Goal: Contribute content: Add original content to the website for others to see

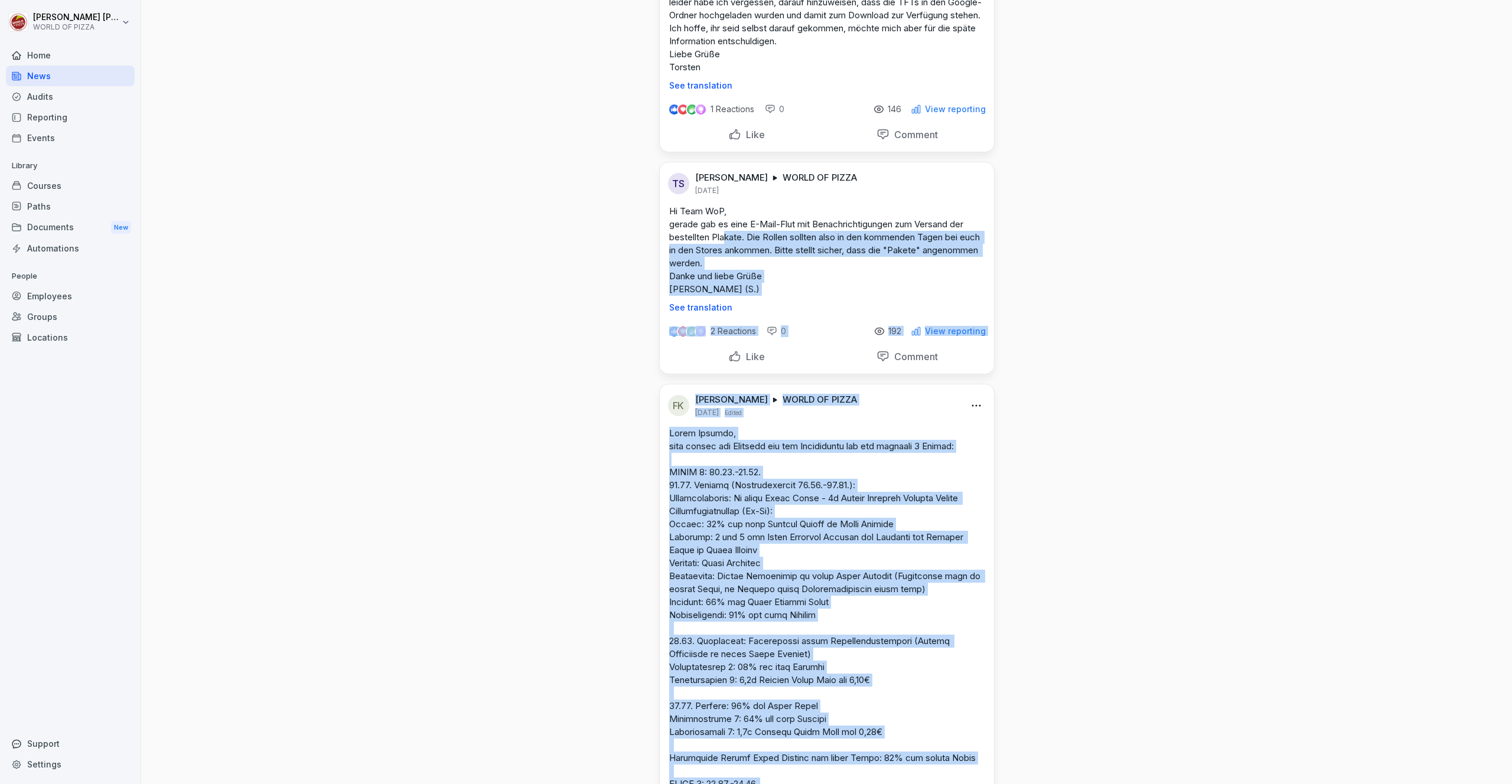
scroll to position [422, 0]
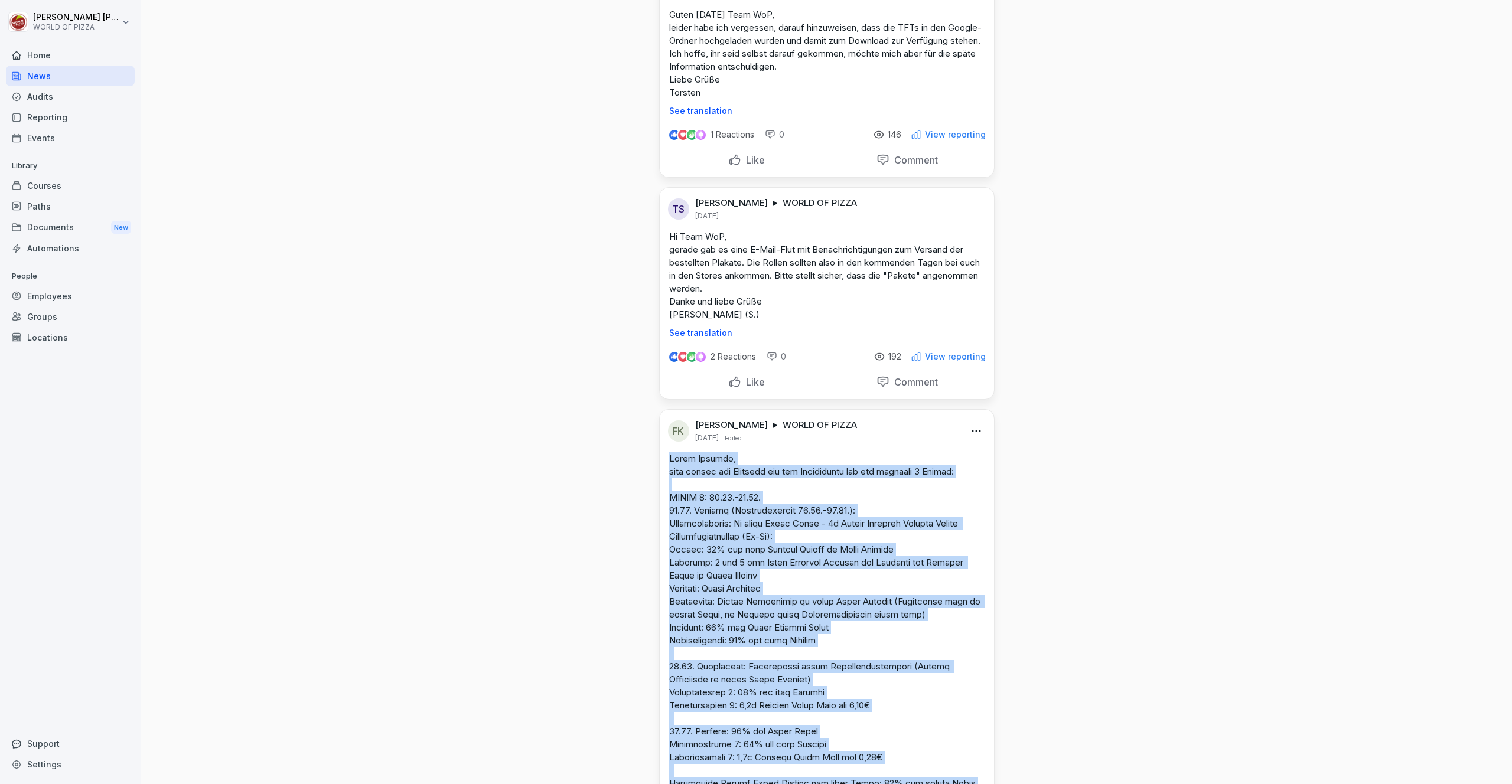
drag, startPoint x: 955, startPoint y: 637, endPoint x: 660, endPoint y: 457, distance: 345.6
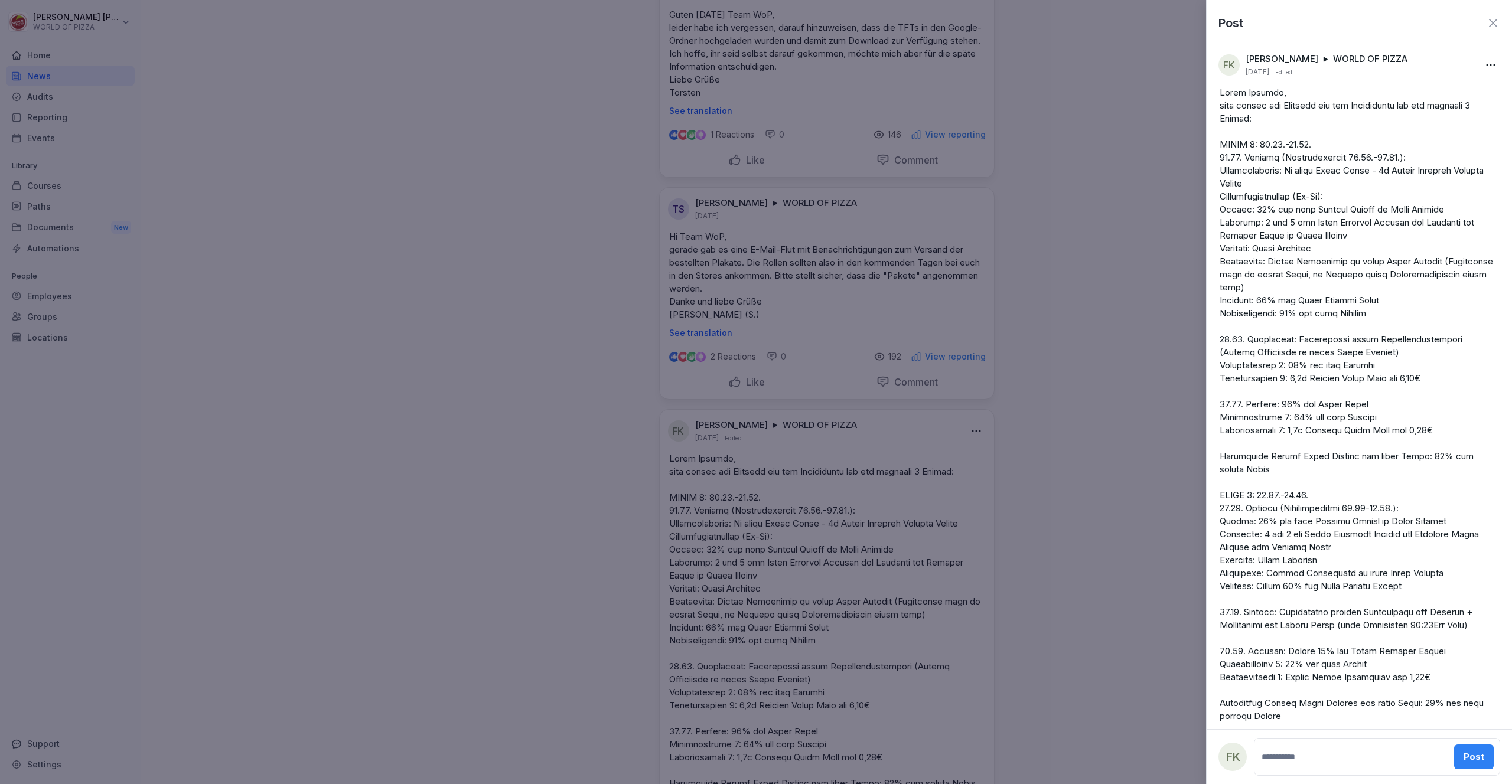
click at [1294, 156] on p at bounding box center [1359, 645] width 279 height 1117
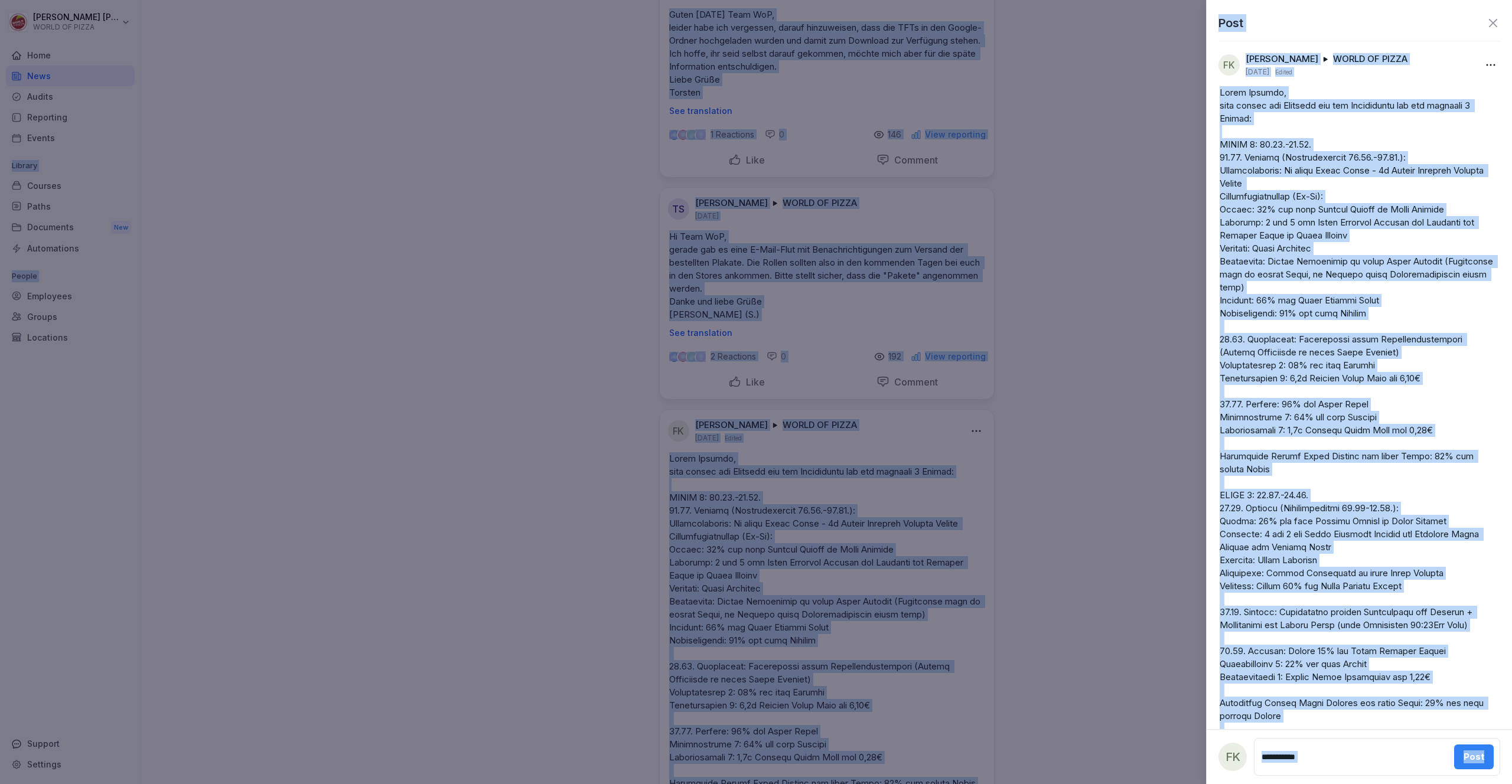
click at [1312, 160] on p at bounding box center [1359, 645] width 279 height 1117
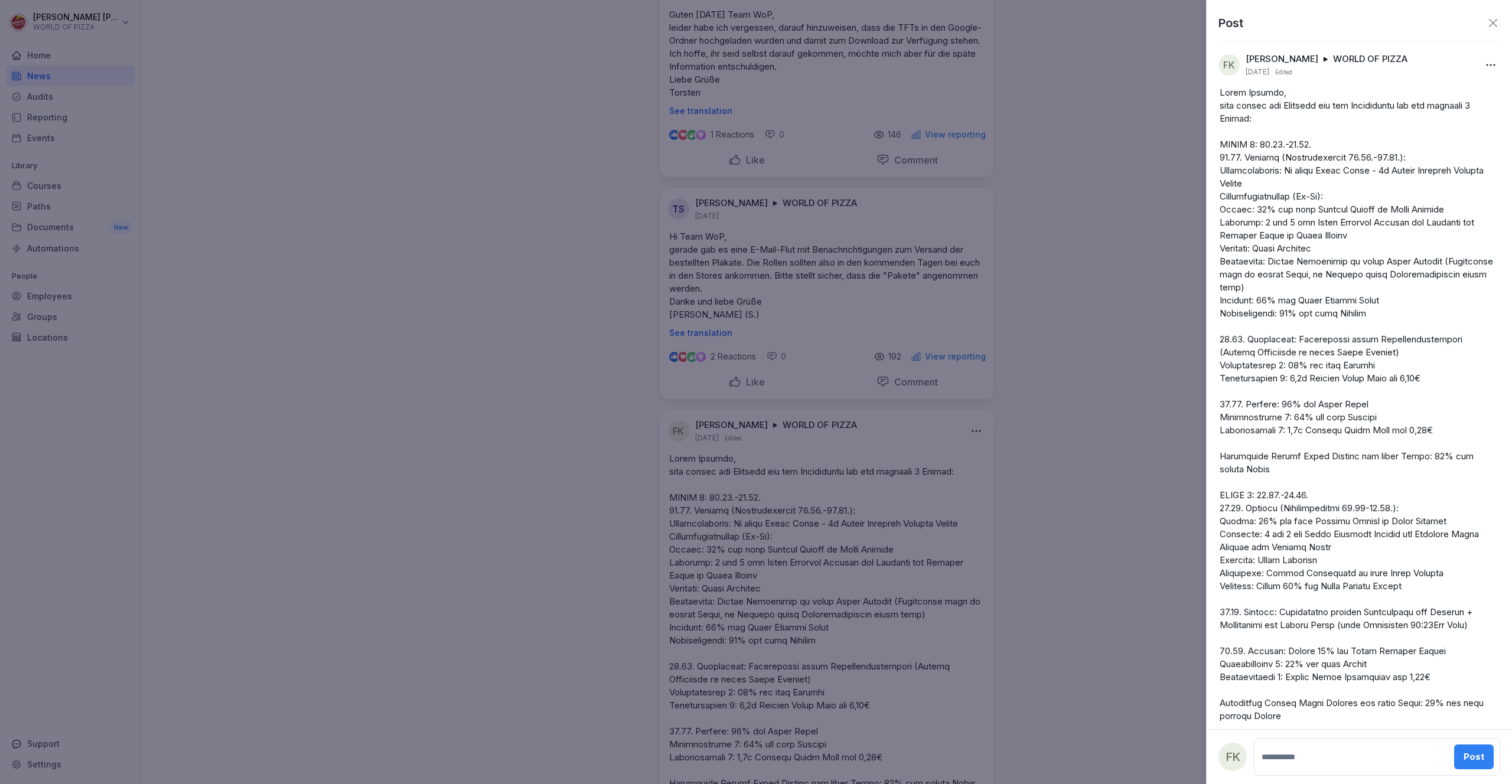
click at [1486, 25] on icon at bounding box center [1493, 23] width 14 height 14
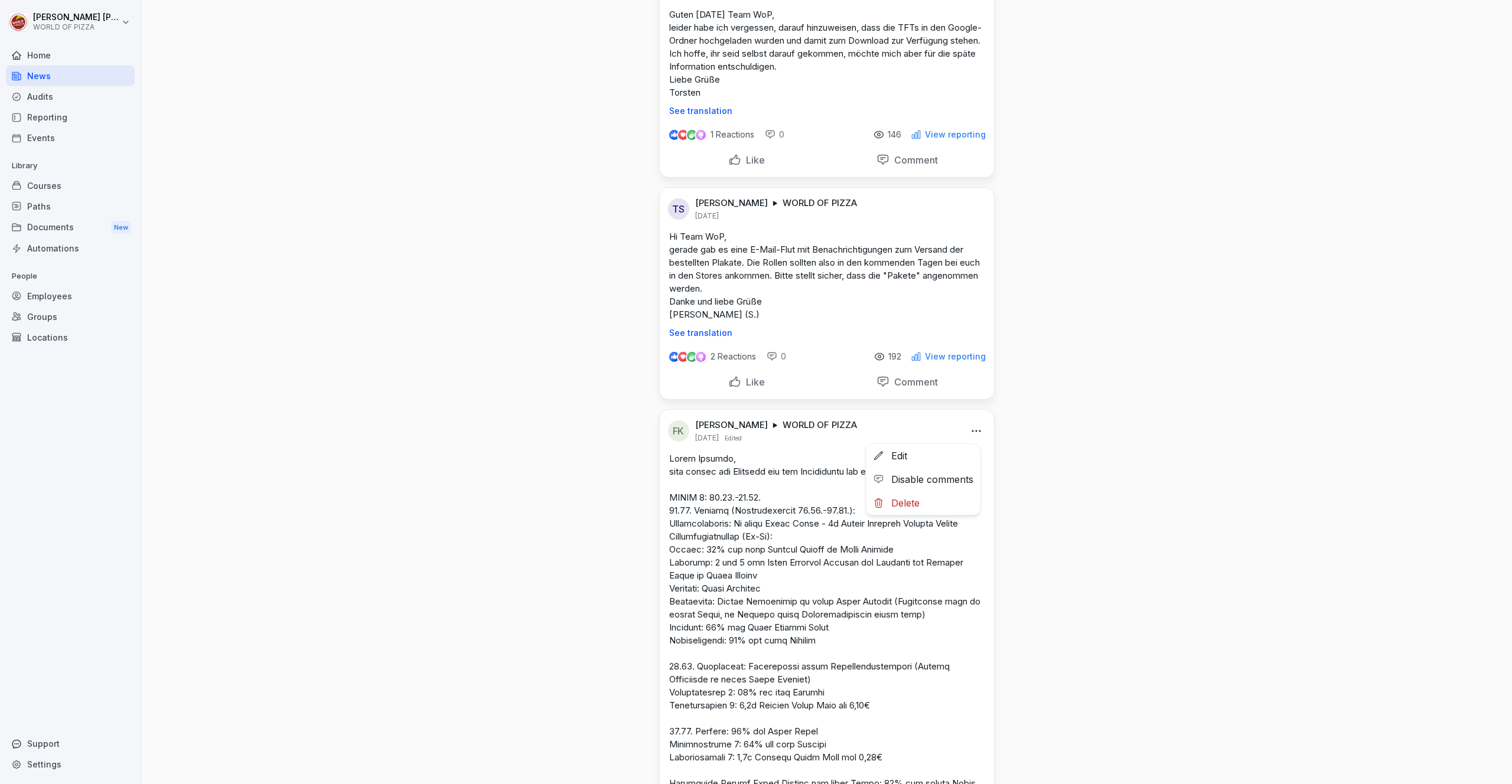
click at [972, 428] on html "[PERSON_NAME] WORLD OF PIZZA Home News Audits Reporting Events Library Courses …" at bounding box center [756, 392] width 1512 height 784
click at [913, 457] on div "Edit" at bounding box center [923, 456] width 114 height 24
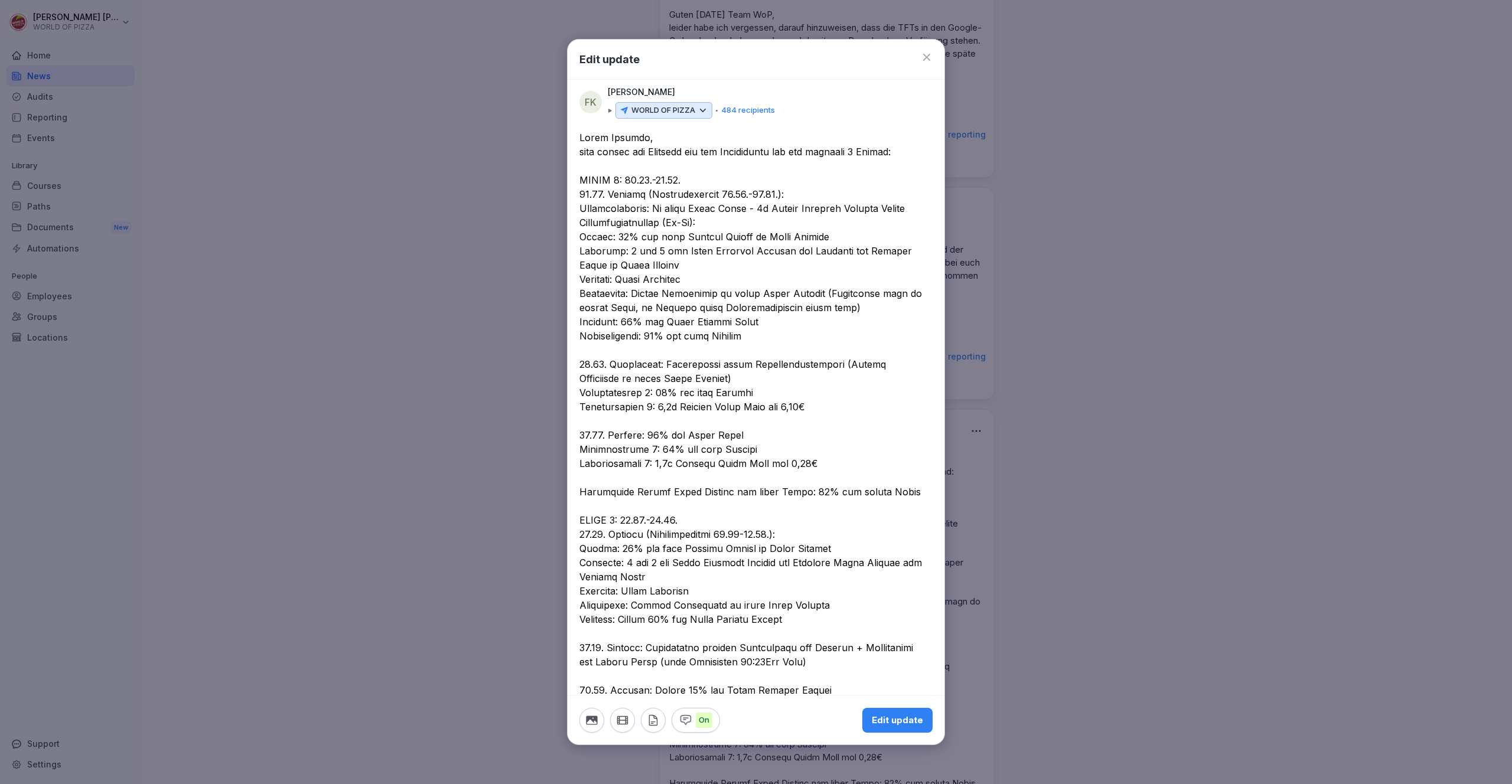
click at [1096, 157] on div at bounding box center [756, 392] width 1512 height 784
click at [915, 48] on div "Edit update" at bounding box center [756, 59] width 376 height 40
click at [918, 64] on div "Edit update" at bounding box center [756, 59] width 376 height 40
click at [921, 59] on icon at bounding box center [926, 57] width 11 height 11
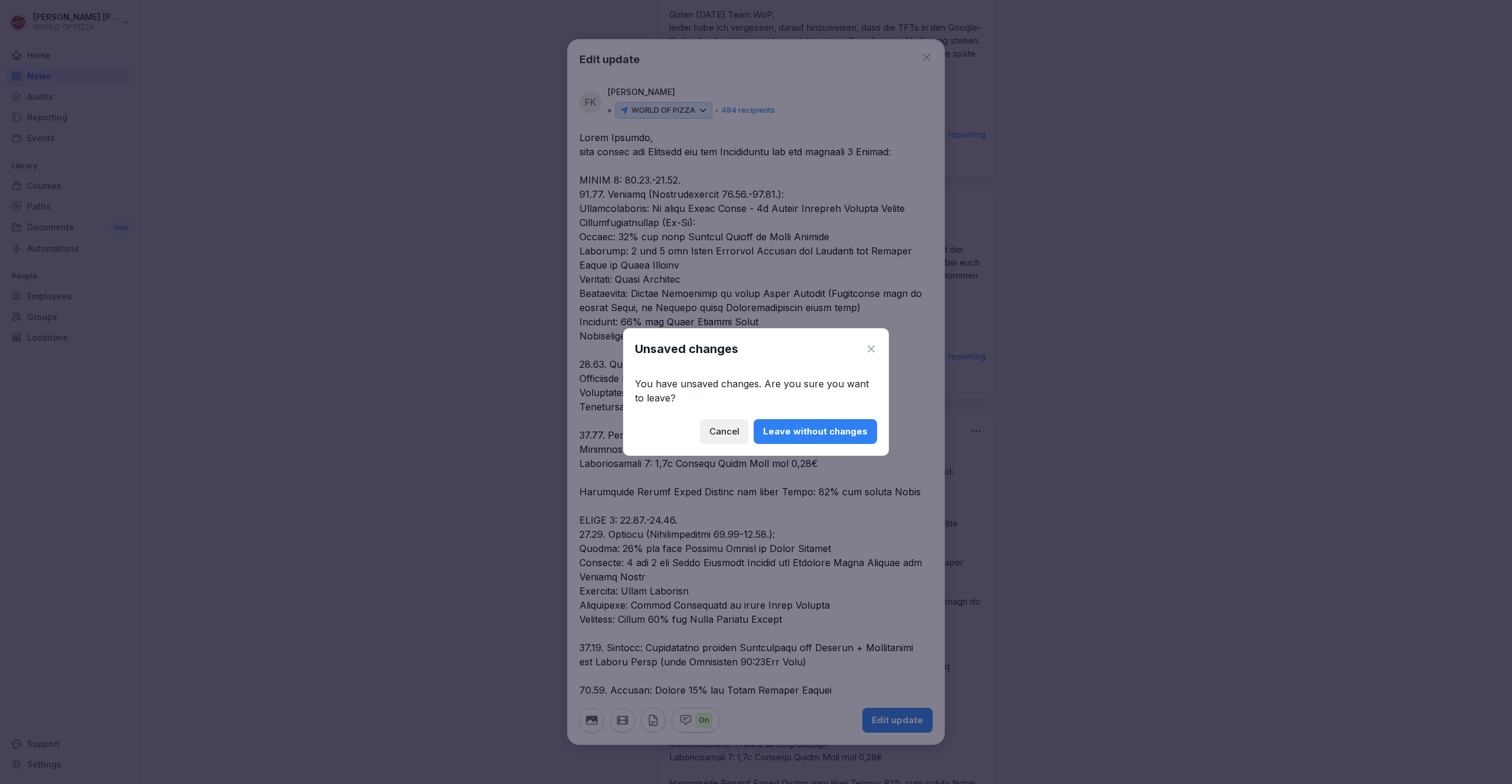
click at [784, 433] on div "Leave without changes" at bounding box center [815, 432] width 104 height 13
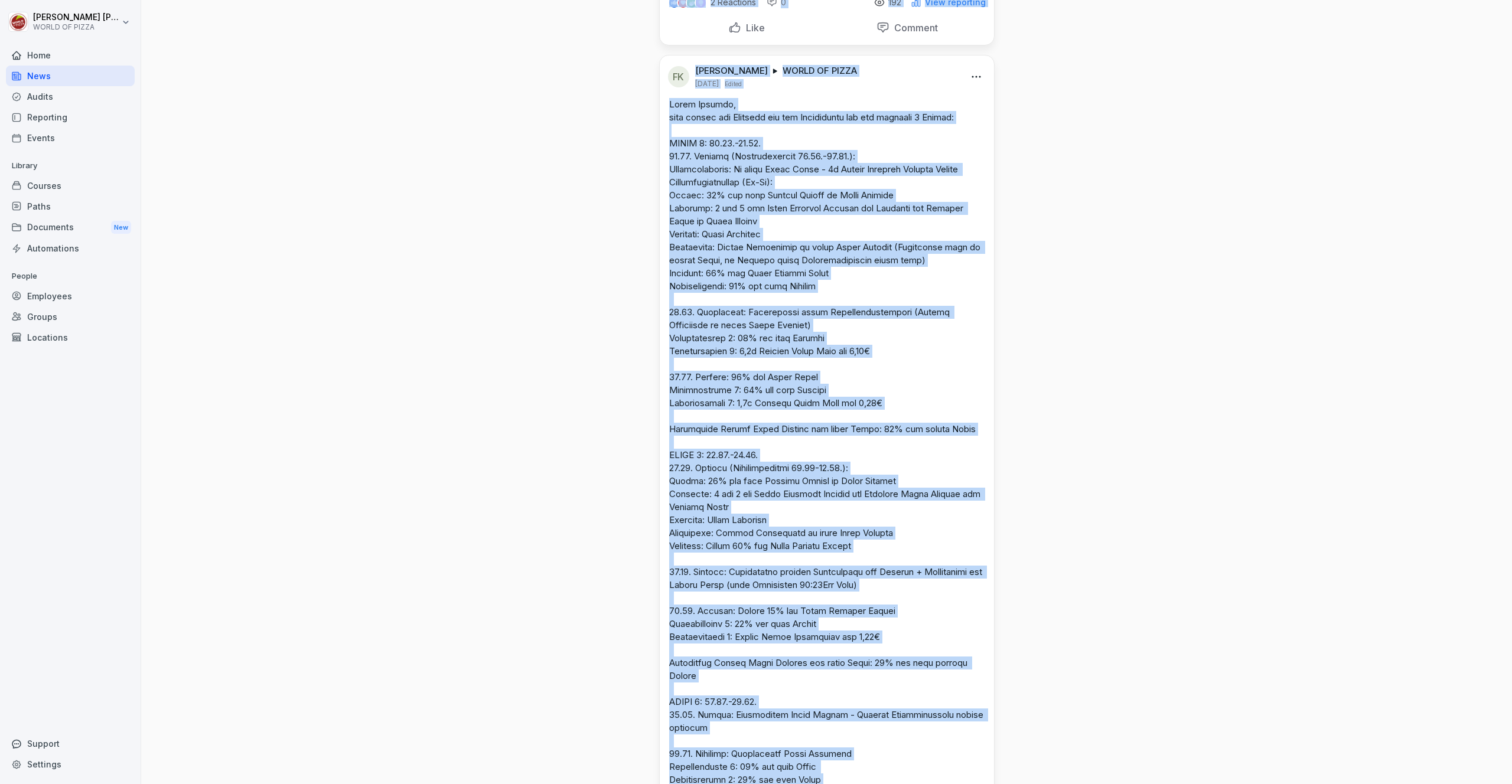
scroll to position [508, 0]
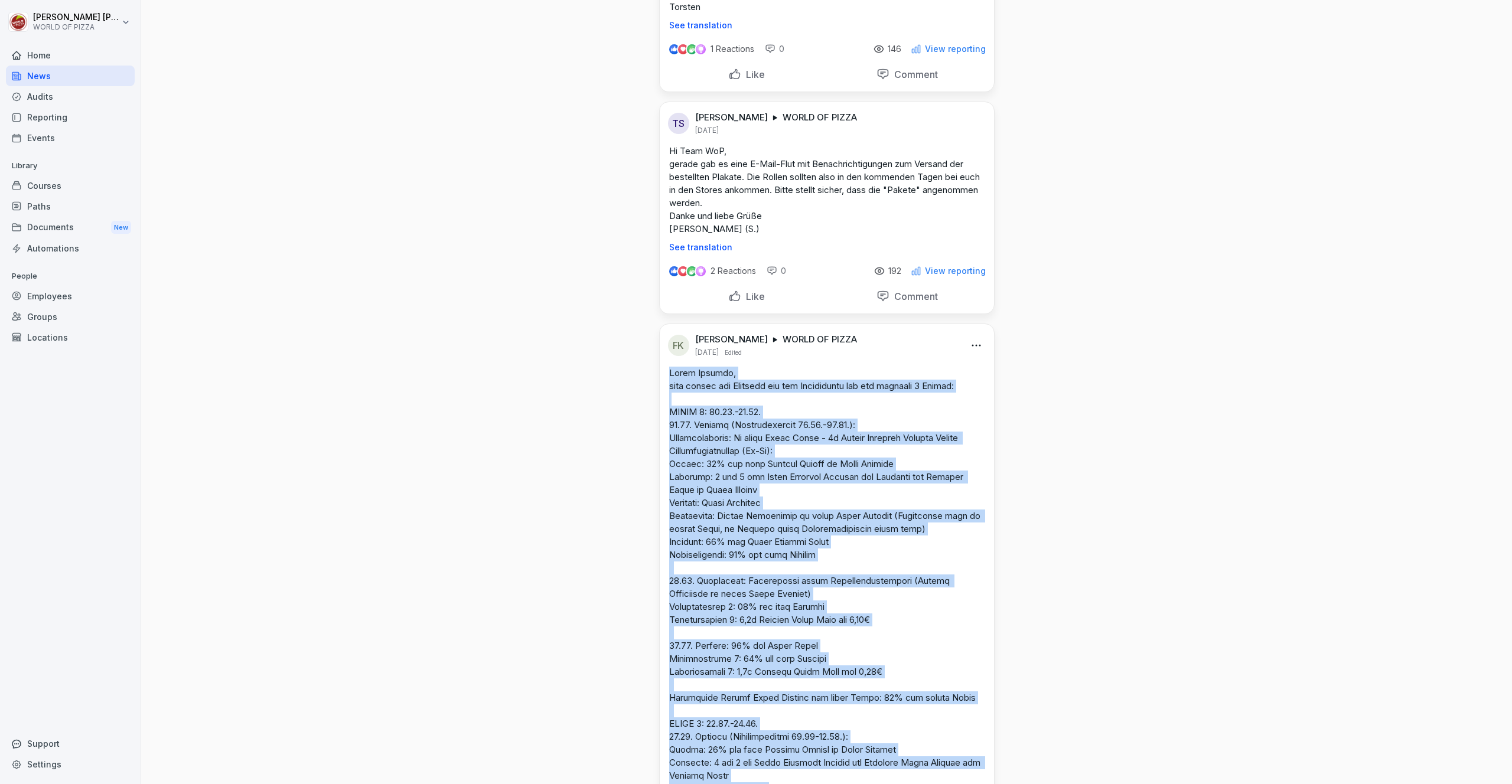
drag, startPoint x: 960, startPoint y: 506, endPoint x: 660, endPoint y: 375, distance: 327.4
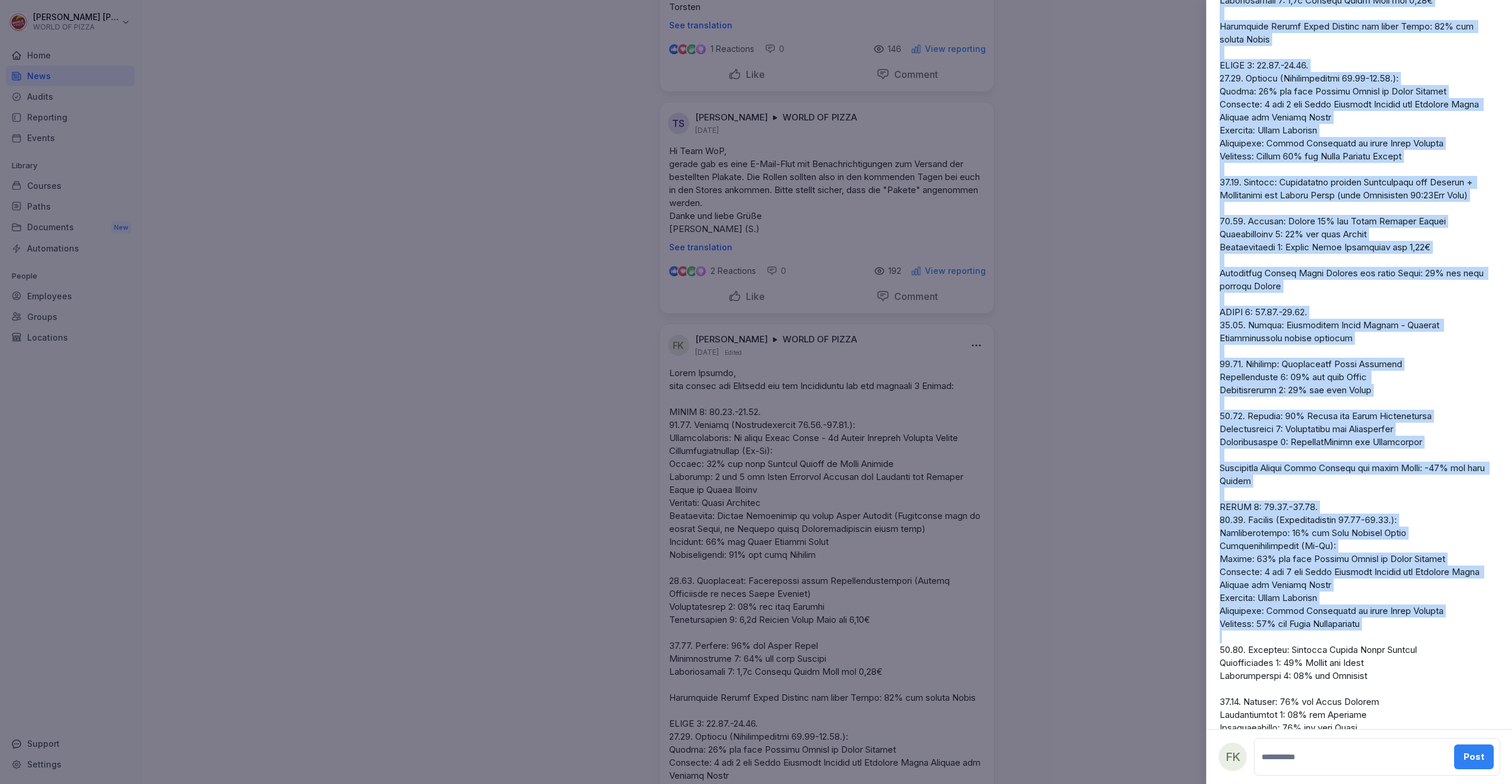
scroll to position [553, 0]
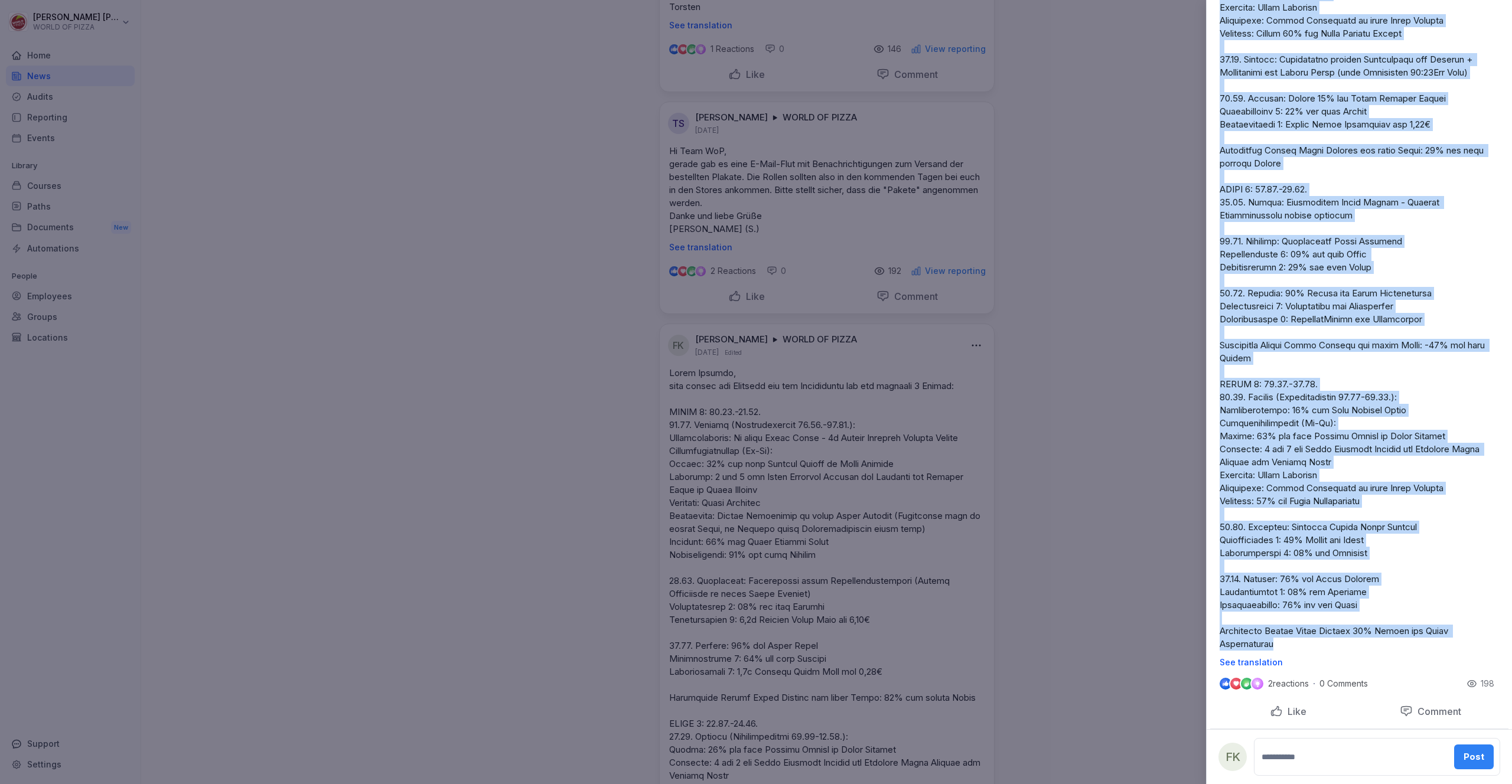
drag, startPoint x: 1218, startPoint y: 95, endPoint x: 1288, endPoint y: 639, distance: 548.5
click at [1285, 639] on div "See translation" at bounding box center [1359, 100] width 298 height 1134
copy p "Lorem Ipsumdo, sita consec adi Elitsedd eiu tem Incididuntu lab etd magnaali 7 …"
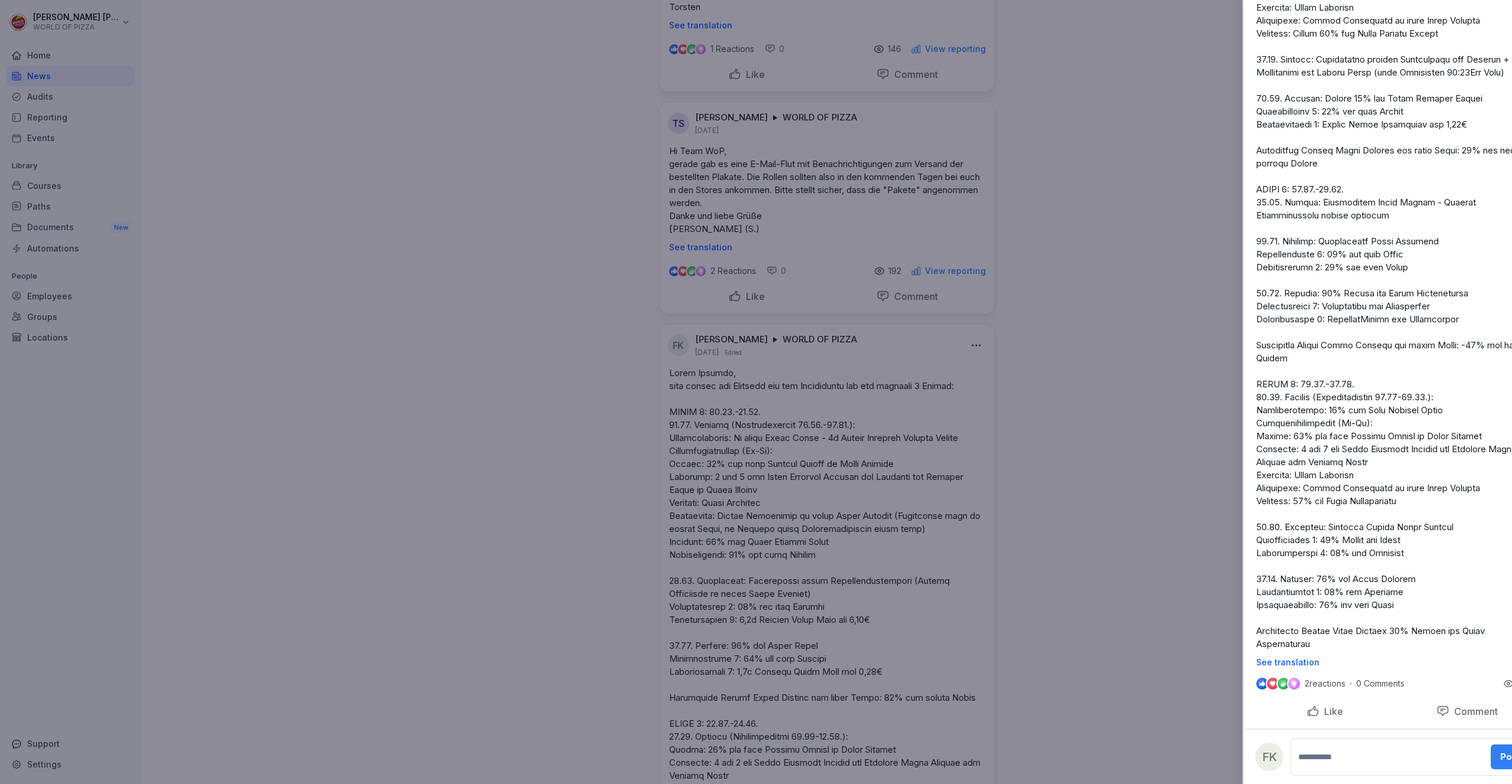
click at [1022, 281] on div at bounding box center [756, 392] width 1512 height 784
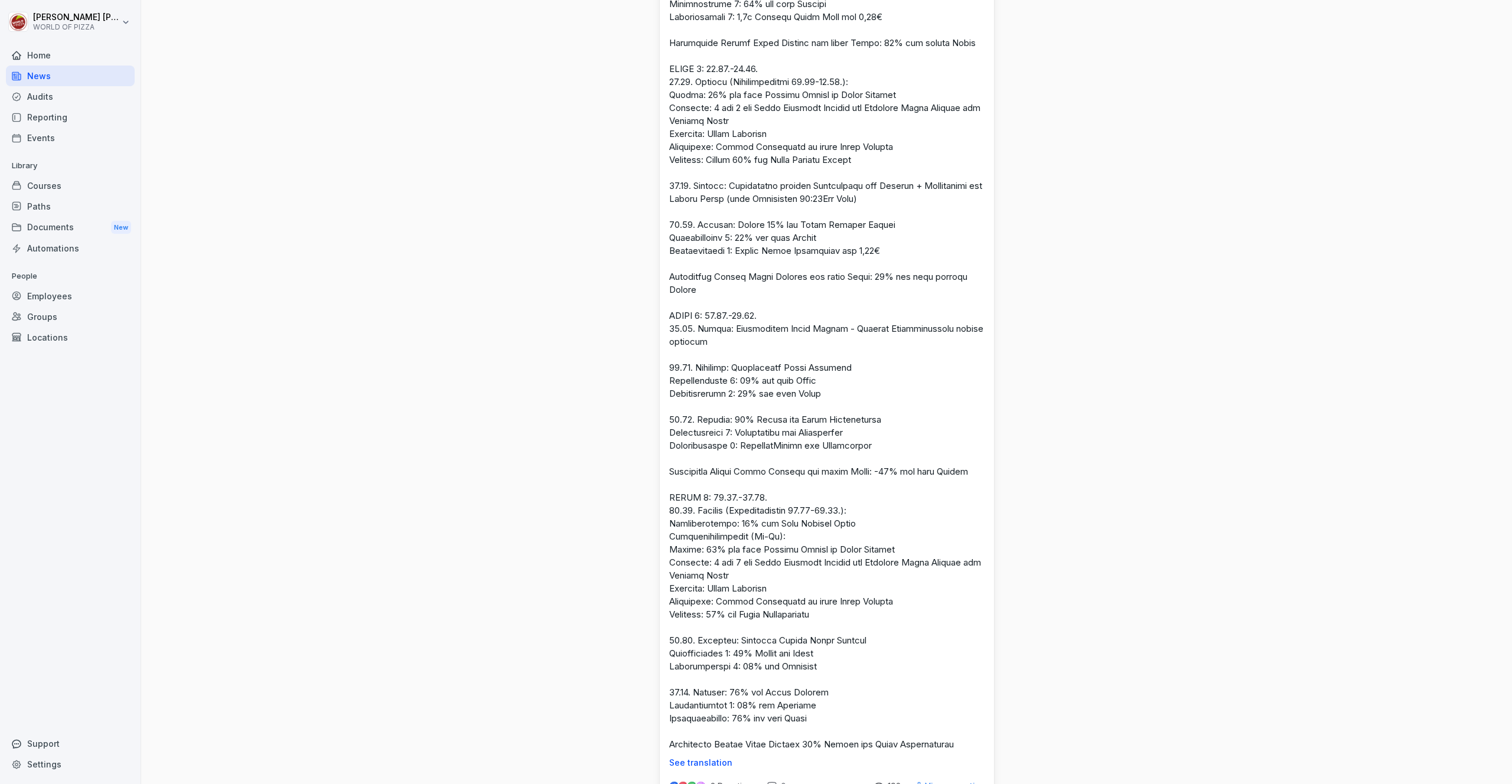
scroll to position [1388, 0]
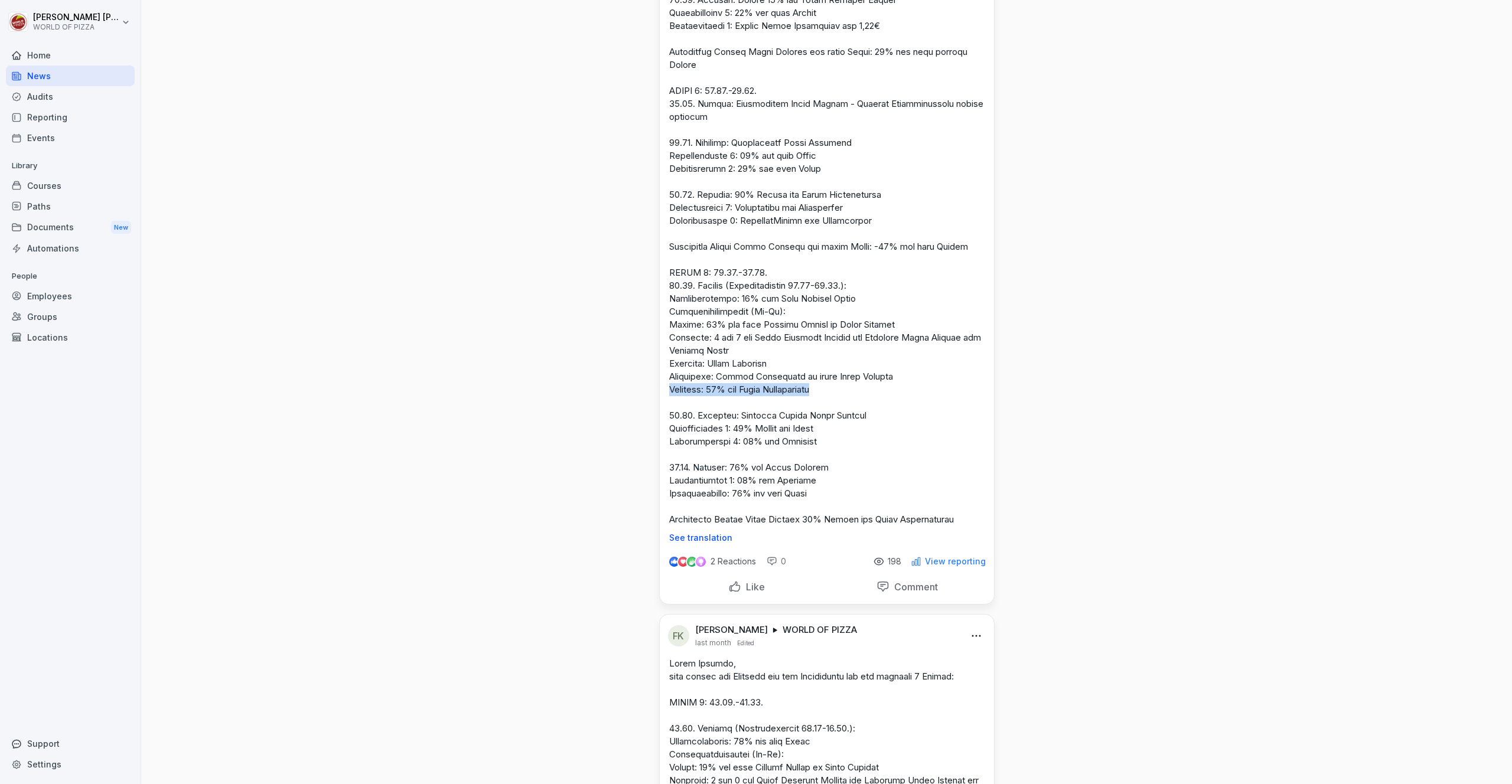
drag, startPoint x: 827, startPoint y: 403, endPoint x: 655, endPoint y: 401, distance: 172.0
click at [660, 401] on div "See translation" at bounding box center [827, 14] width 334 height 1055
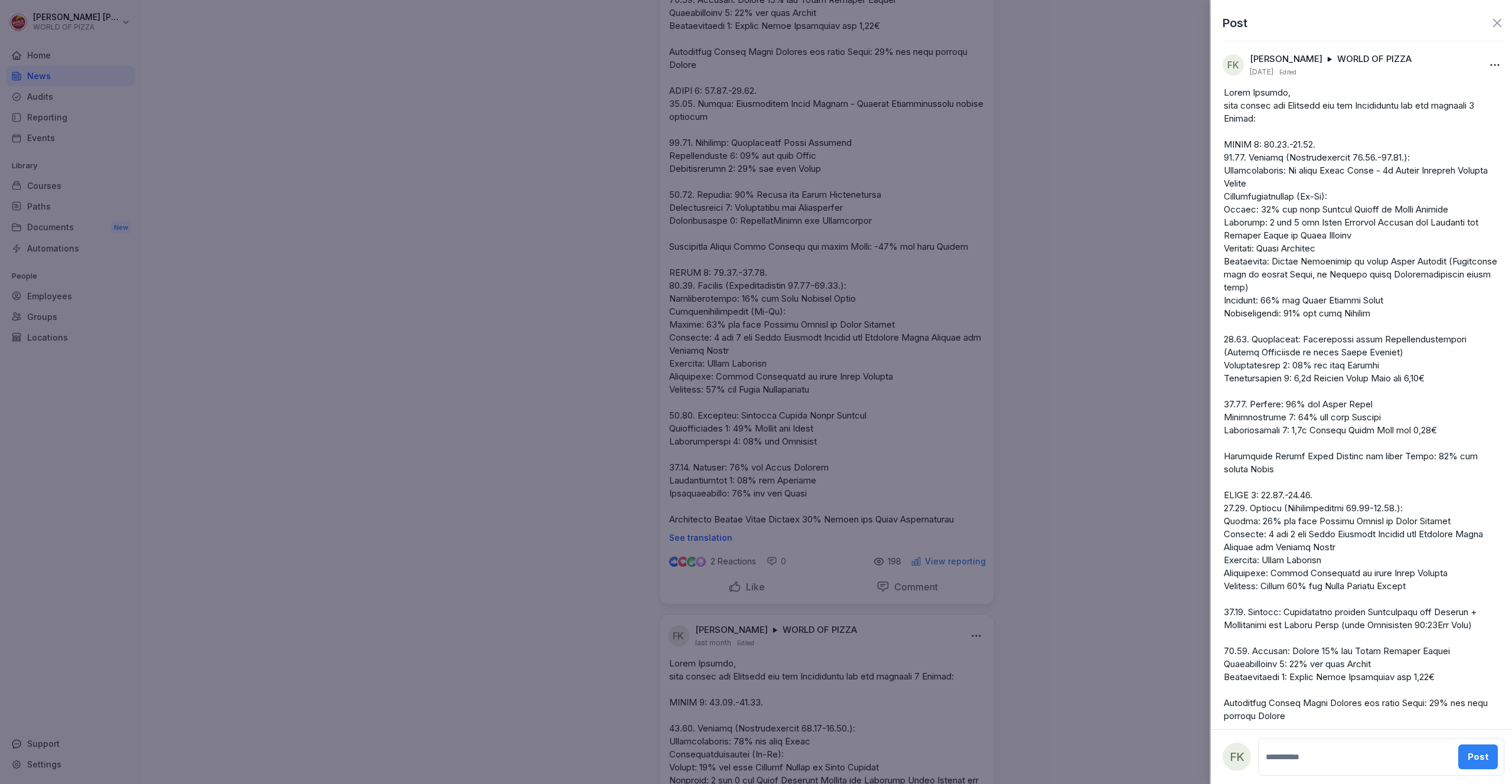
click at [952, 389] on div at bounding box center [756, 392] width 1512 height 784
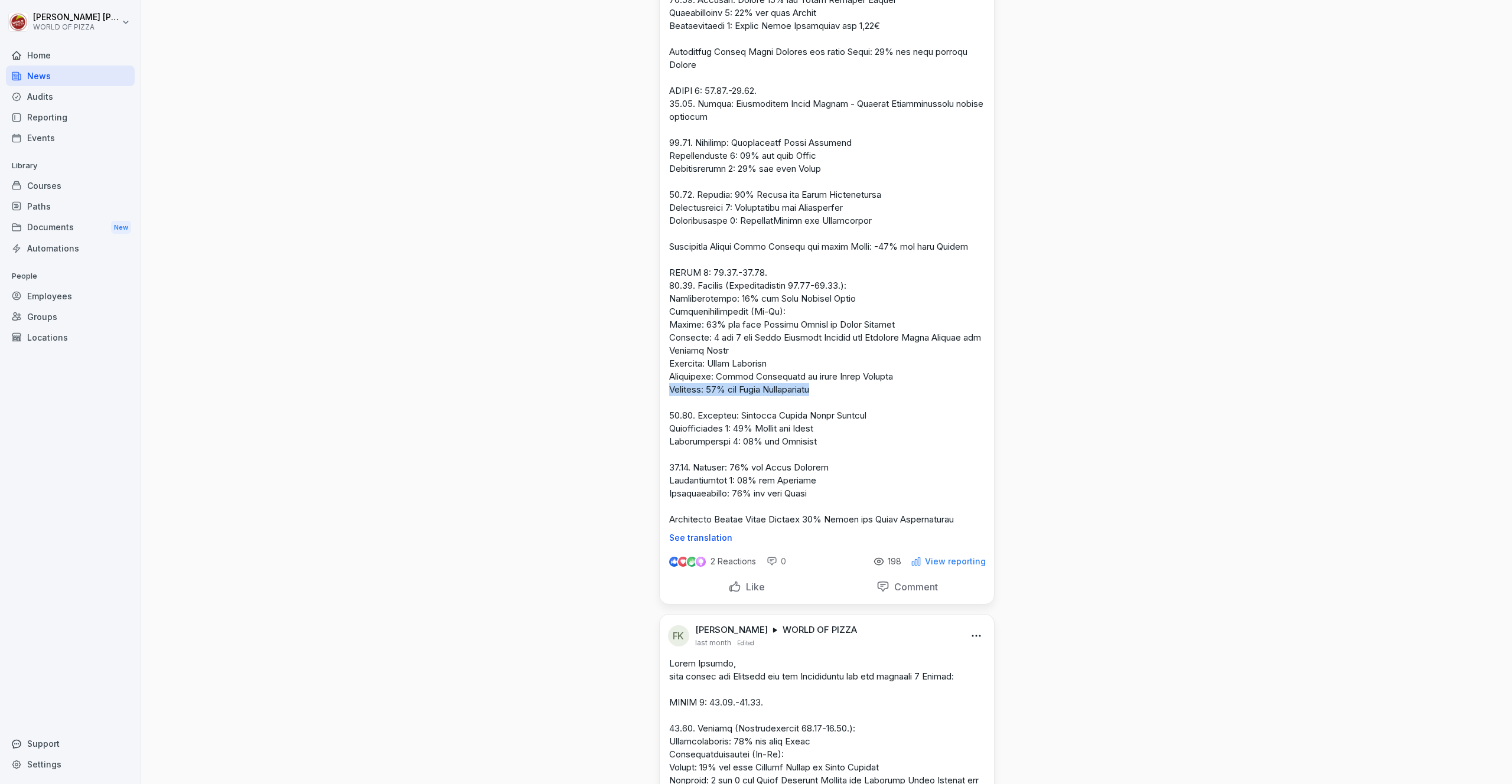
drag, startPoint x: 835, startPoint y: 402, endPoint x: 665, endPoint y: 401, distance: 170.0
click at [669, 401] on p at bounding box center [826, 7] width 315 height 1039
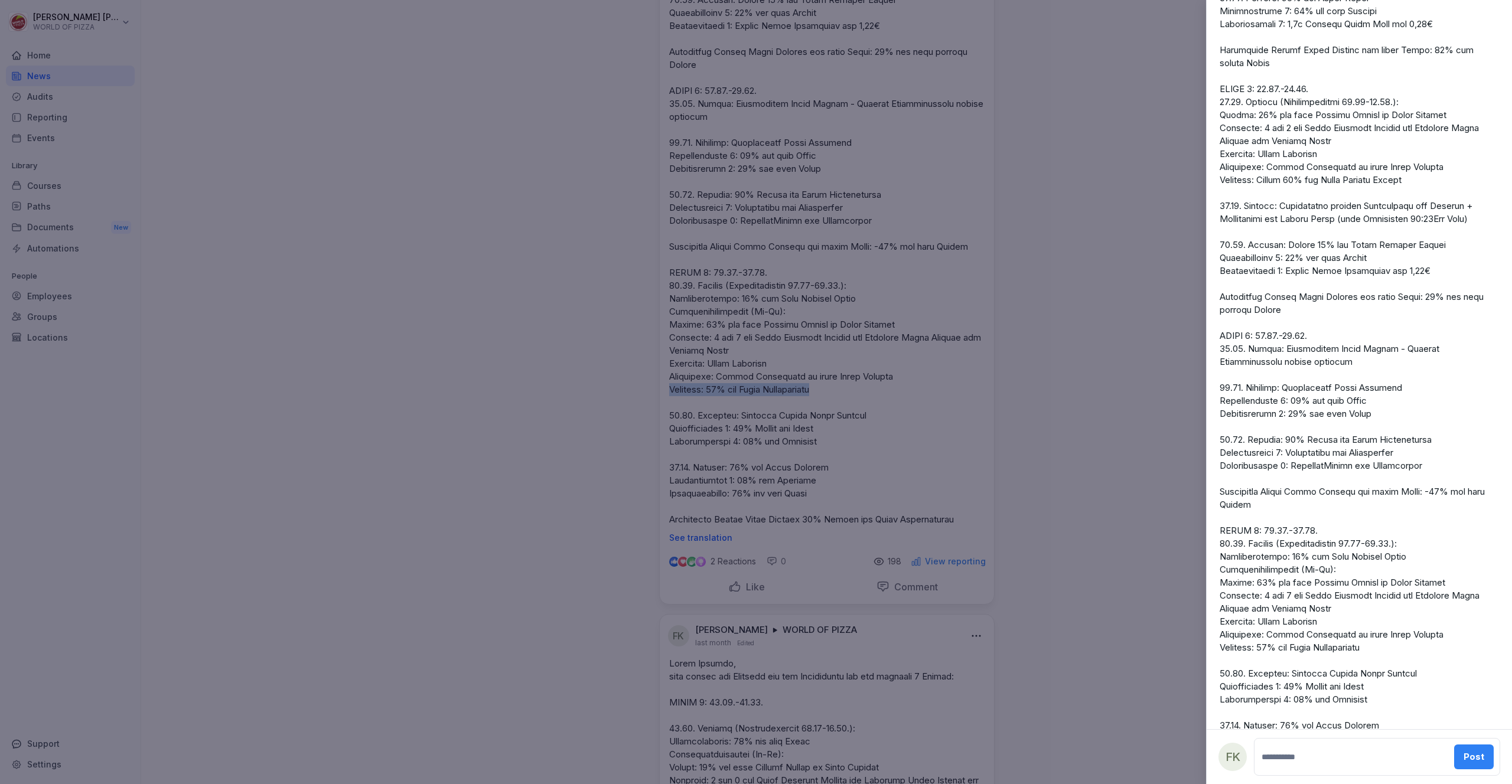
scroll to position [553, 0]
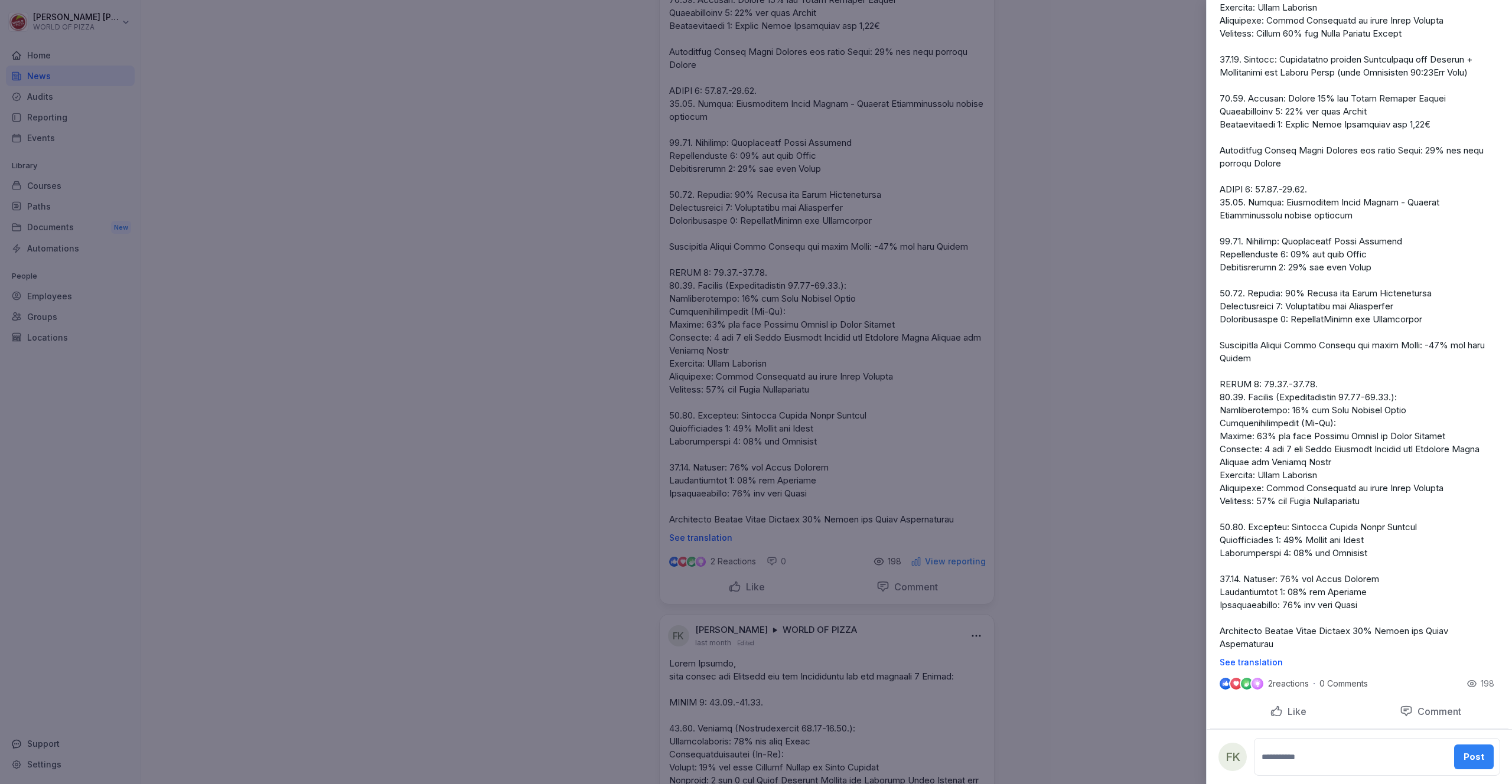
click at [1380, 504] on p at bounding box center [1359, 93] width 279 height 1117
drag, startPoint x: 1387, startPoint y: 502, endPoint x: 1216, endPoint y: 504, distance: 171.0
click at [1216, 504] on div "See translation" at bounding box center [1359, 100] width 298 height 1134
copy p "Sonntags: 20% auf Pizza Jausenfladen"
click at [1386, 574] on p at bounding box center [1359, 93] width 279 height 1117
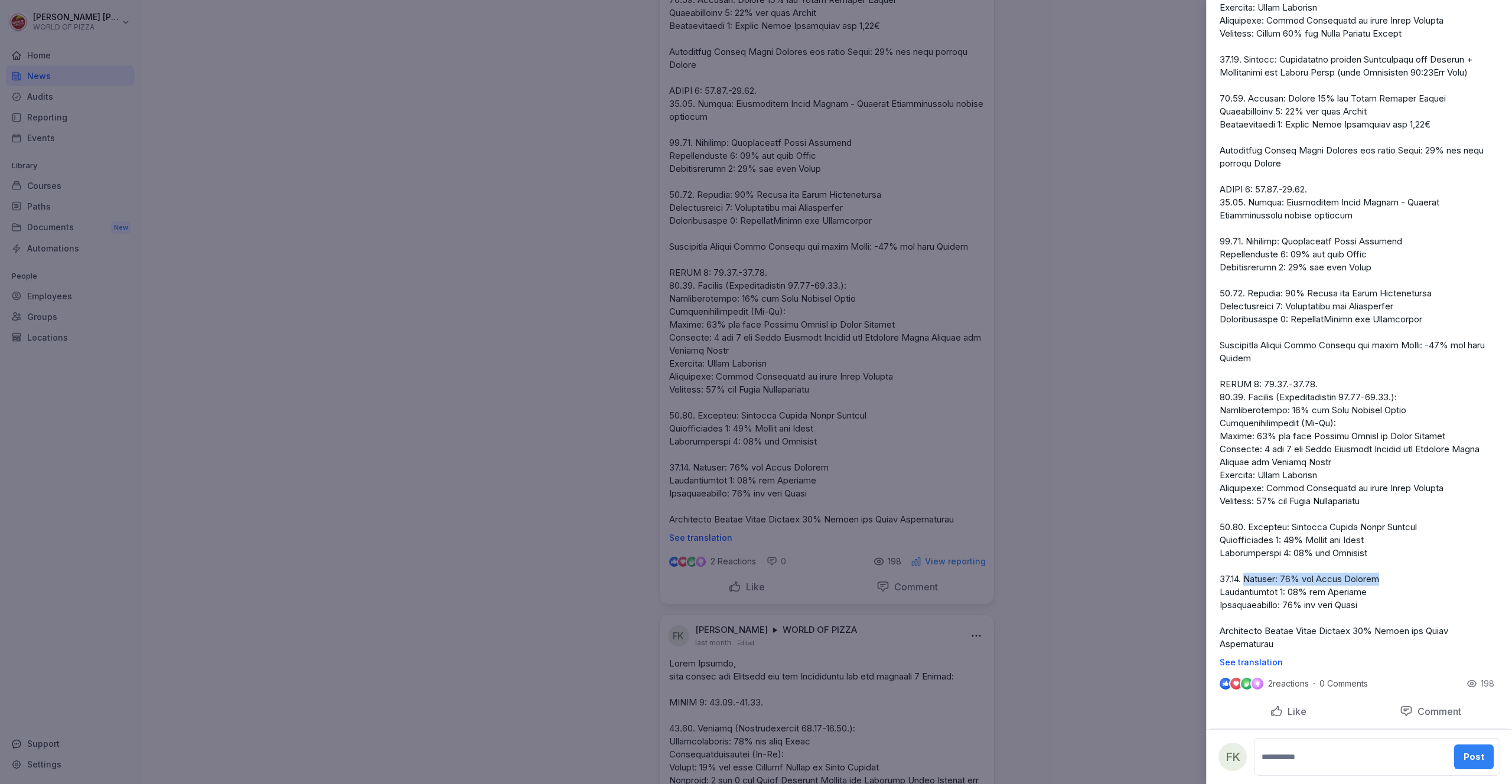
drag, startPoint x: 1389, startPoint y: 578, endPoint x: 1257, endPoint y: 589, distance: 132.5
click at [1247, 580] on p at bounding box center [1359, 93] width 279 height 1117
click at [1025, 242] on div at bounding box center [756, 392] width 1512 height 784
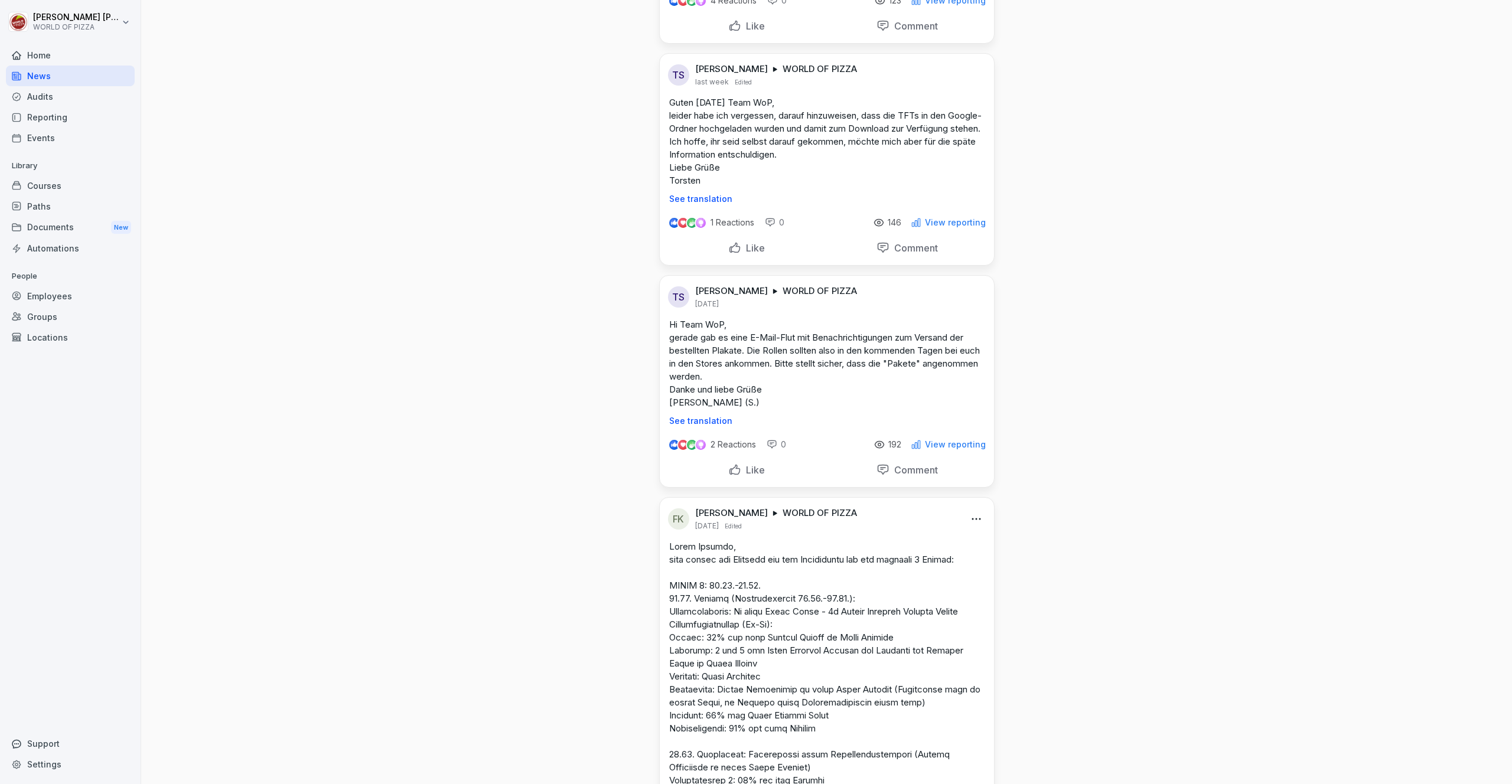
scroll to position [383, 0]
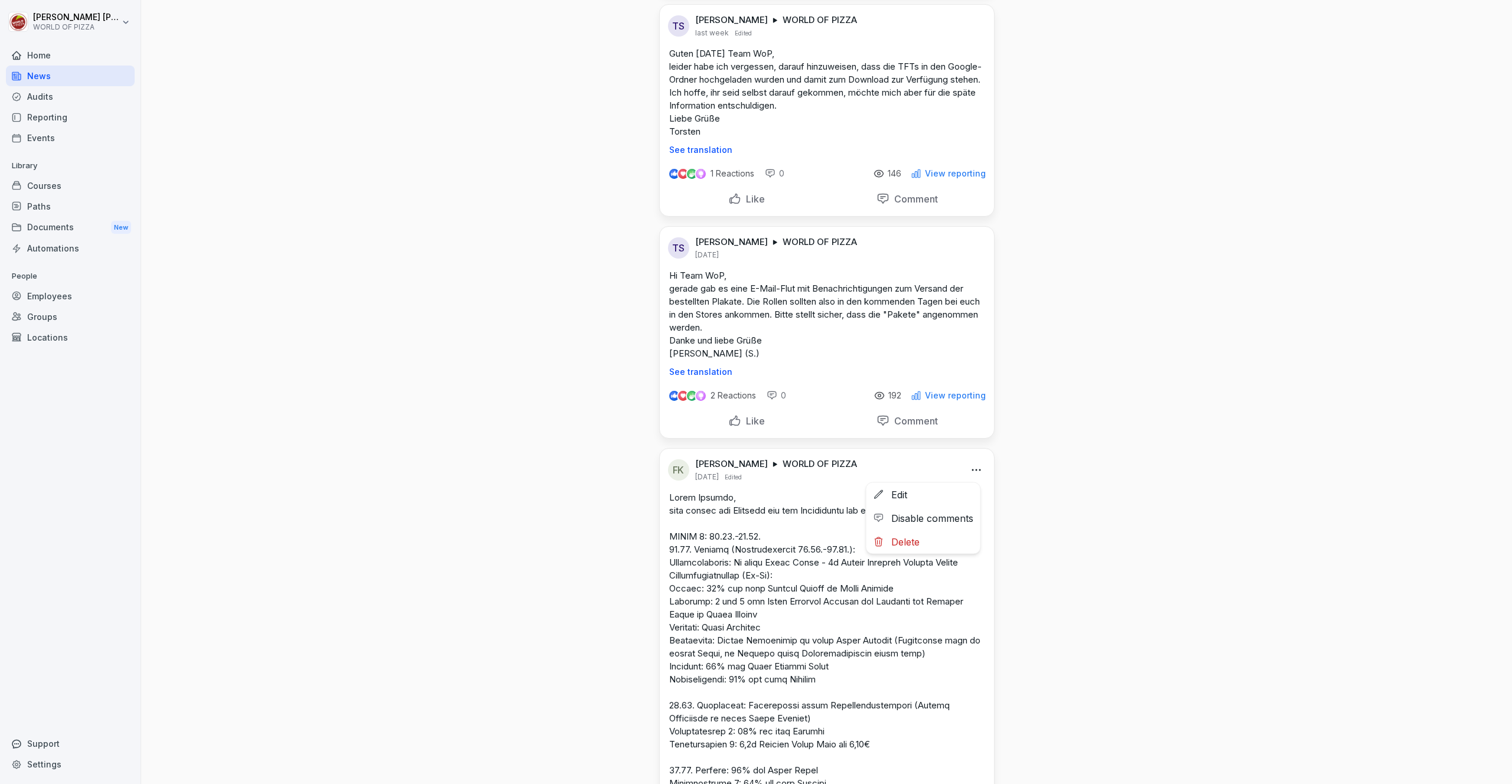
click at [970, 470] on html "[PERSON_NAME] WORLD OF PIZZA Home News Audits Reporting Events Library Courses …" at bounding box center [756, 392] width 1512 height 784
click at [921, 494] on div "Edit" at bounding box center [923, 495] width 114 height 24
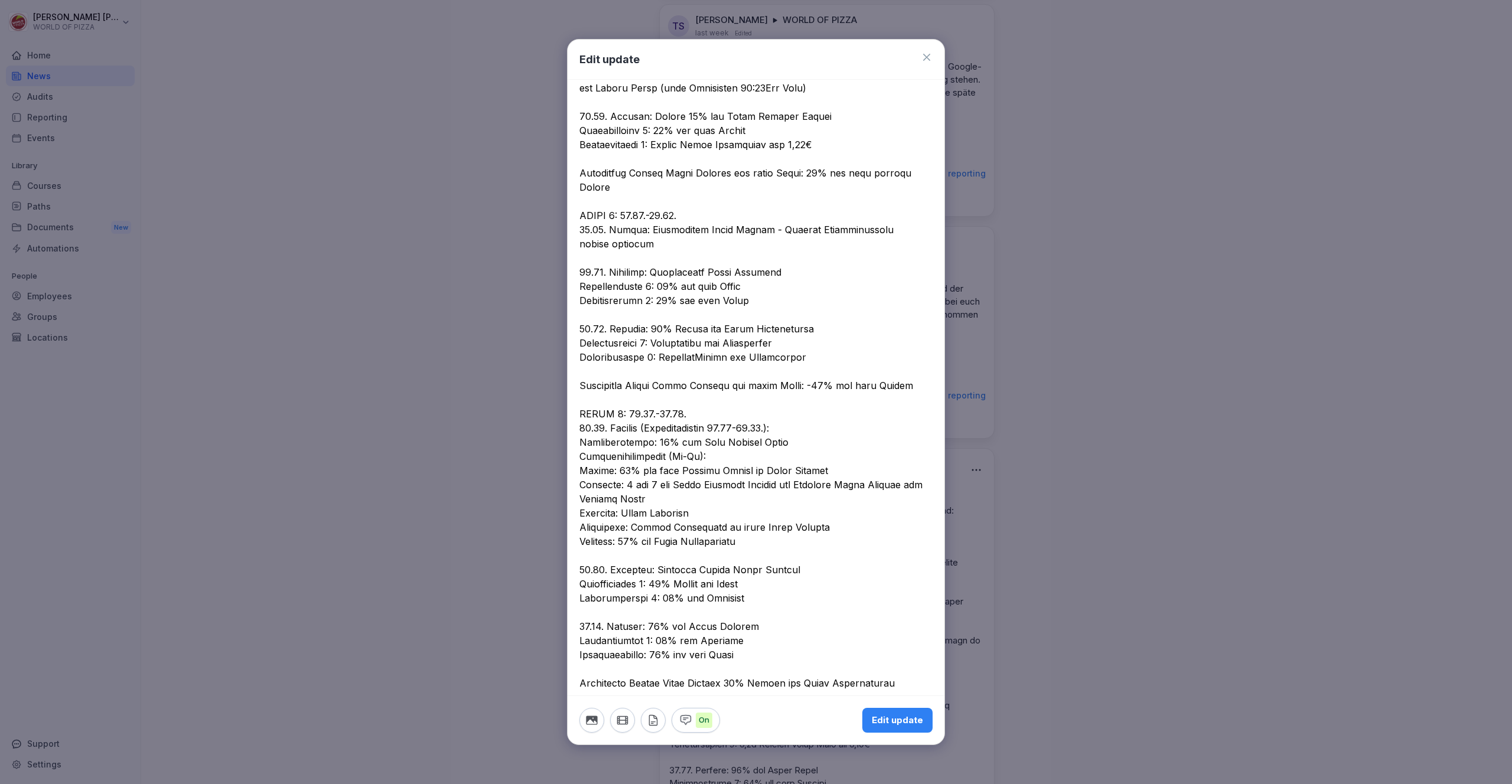
scroll to position [628, 0]
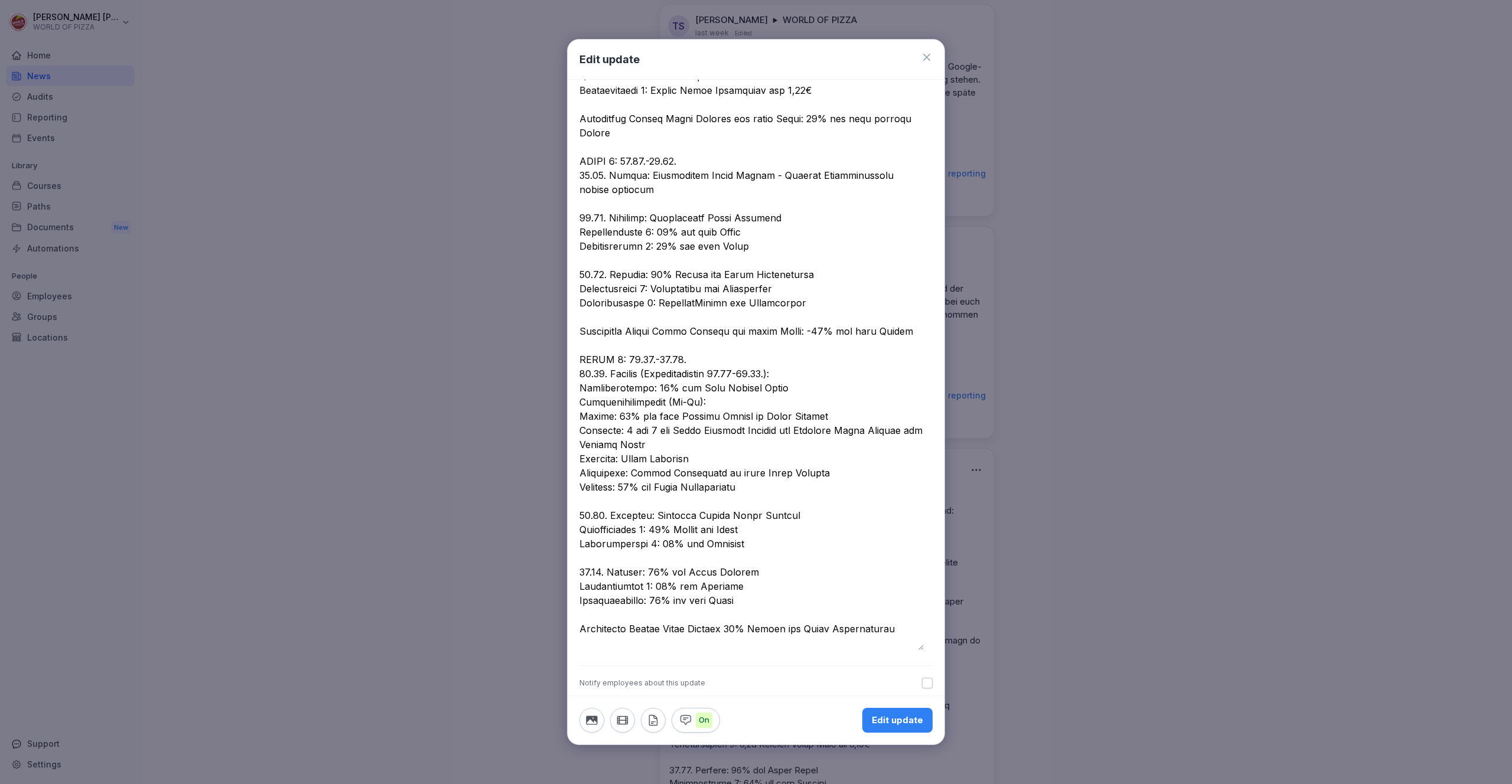
drag, startPoint x: 896, startPoint y: 646, endPoint x: 702, endPoint y: 624, distance: 195.2
click at [702, 624] on textarea at bounding box center [752, 76] width 344 height 1148
click at [802, 546] on textarea at bounding box center [752, 76] width 344 height 1148
drag, startPoint x: 760, startPoint y: 498, endPoint x: 576, endPoint y: 502, distance: 184.0
click at [576, 502] on div at bounding box center [756, 84] width 376 height 1163
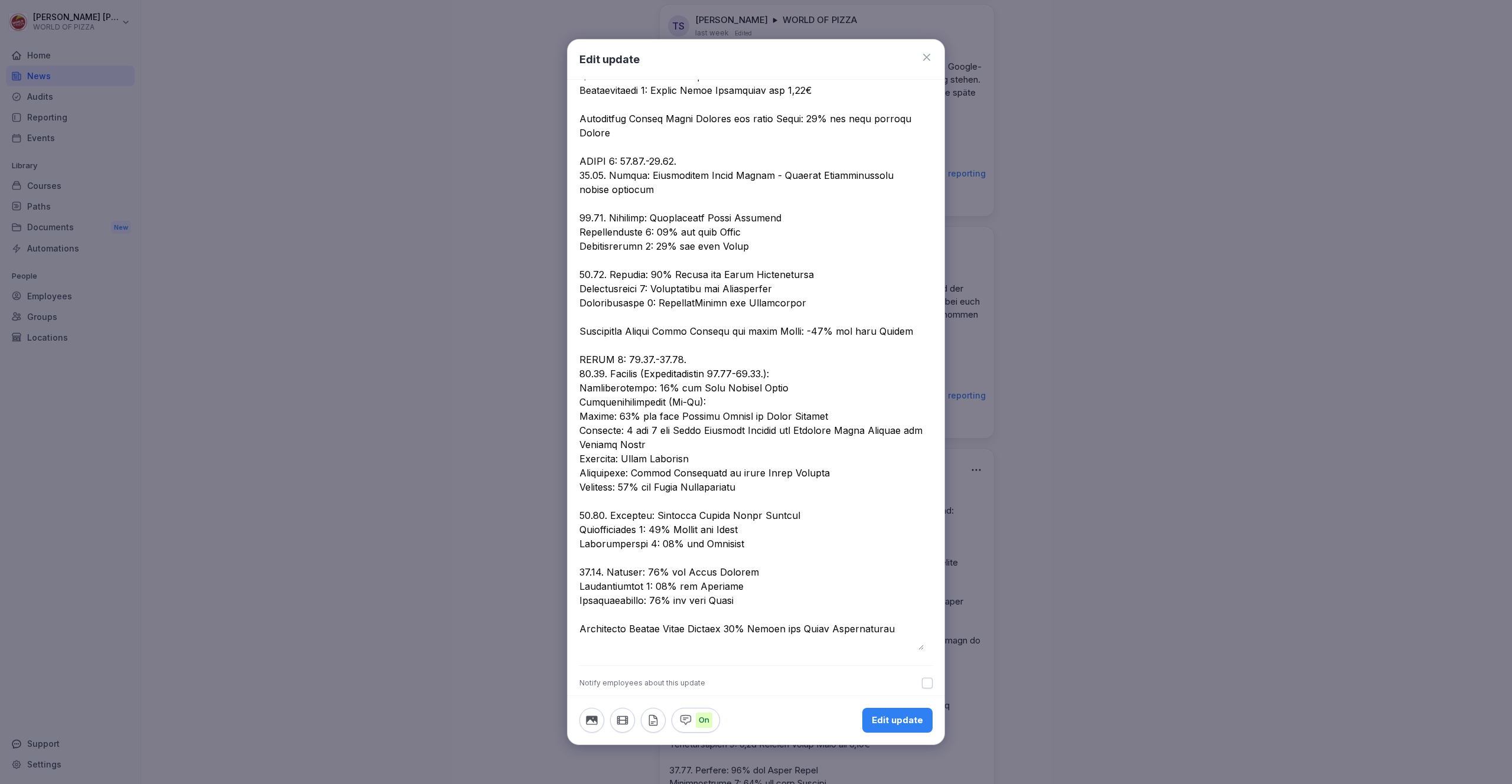
drag, startPoint x: 763, startPoint y: 585, endPoint x: 607, endPoint y: 585, distance: 156.0
click at [607, 585] on textarea at bounding box center [752, 76] width 344 height 1148
drag, startPoint x: 797, startPoint y: 583, endPoint x: 703, endPoint y: 589, distance: 94.2
click at [698, 588] on textarea at bounding box center [752, 76] width 344 height 1148
drag, startPoint x: 758, startPoint y: 502, endPoint x: 693, endPoint y: 503, distance: 65.0
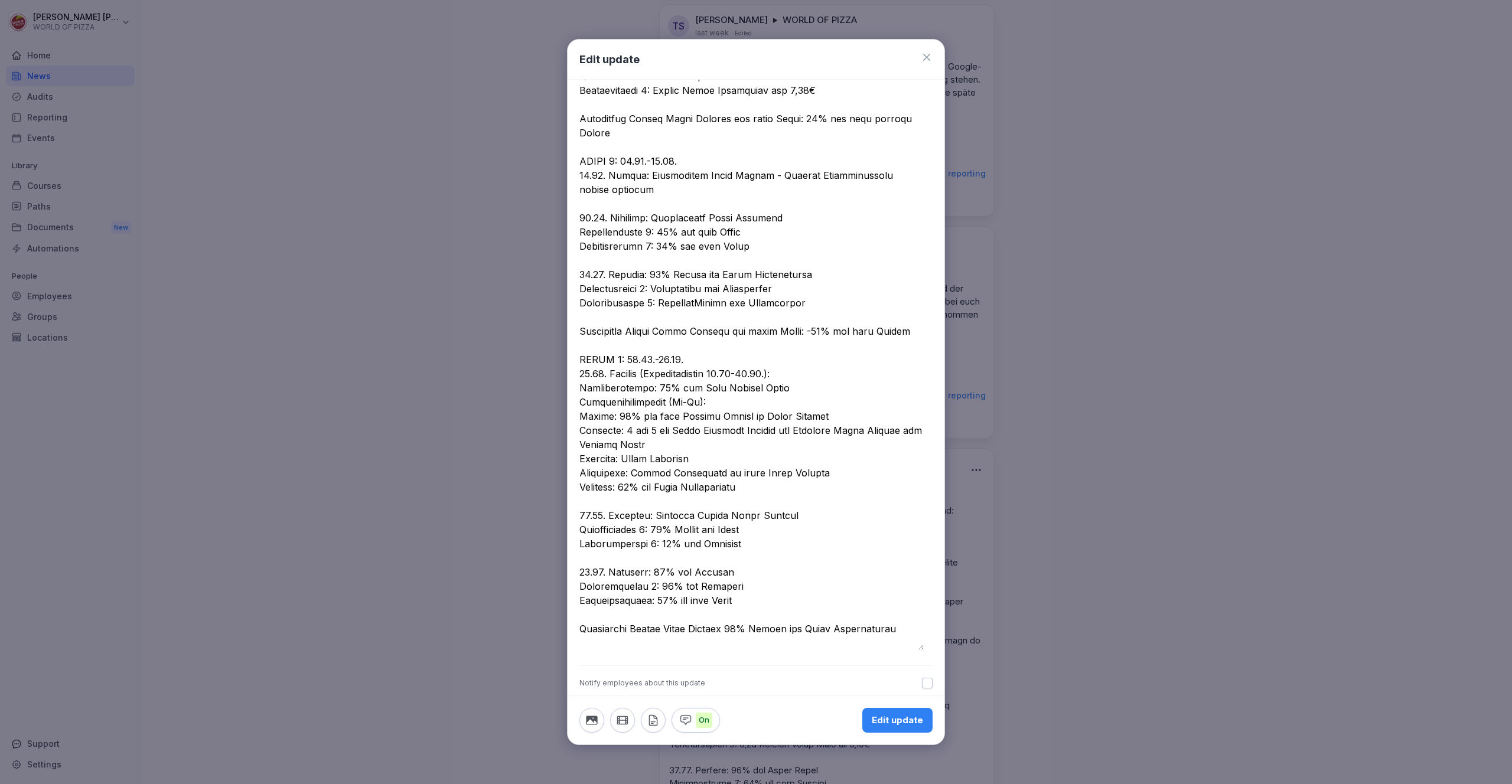
click at [693, 503] on textarea at bounding box center [752, 76] width 344 height 1148
type textarea "**********"
click at [895, 728] on button "Edit update" at bounding box center [898, 720] width 71 height 25
